Goal: Use online tool/utility: Use online tool/utility

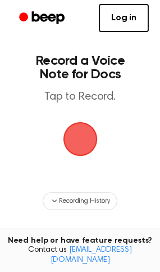
click at [74, 138] on span "button" at bounding box center [80, 139] width 38 height 38
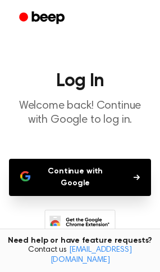
click at [105, 172] on button "Continue with Google" at bounding box center [80, 177] width 142 height 37
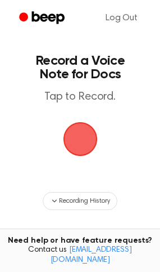
click at [84, 137] on span "button" at bounding box center [79, 139] width 53 height 53
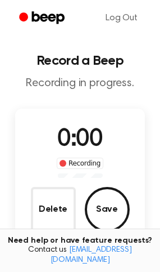
drag, startPoint x: 139, startPoint y: 213, endPoint x: 83, endPoint y: 216, distance: 56.4
click at [126, 211] on div "0:00 Recording Delete Save" at bounding box center [80, 177] width 131 height 110
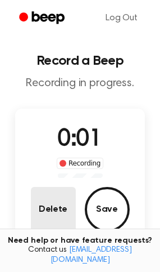
click at [63, 223] on button "Delete" at bounding box center [53, 209] width 45 height 45
